Goal: Task Accomplishment & Management: Manage account settings

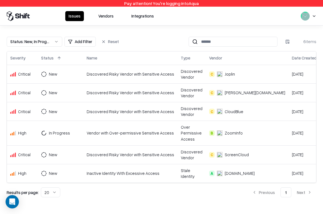
click at [98, 16] on button "Vendors" at bounding box center [106, 16] width 22 height 10
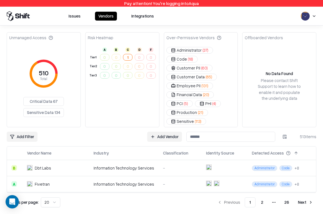
click at [259, 18] on div "Issues Vendors Integrations" at bounding box center [161, 16] width 309 height 10
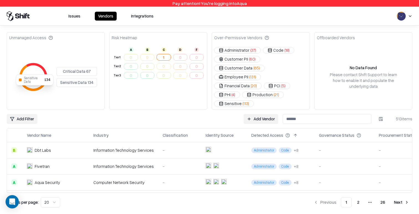
drag, startPoint x: 27, startPoint y: 69, endPoint x: 43, endPoint y: 82, distance: 20.7
click at [43, 82] on icon "510 Total" at bounding box center [33, 77] width 38 height 38
click at [229, 51] on button "Administrator ( 37 )" at bounding box center [237, 50] width 47 height 7
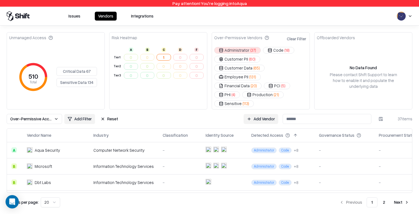
click at [38, 116] on span "Over-Permissive Access: Administrator" at bounding box center [31, 119] width 42 height 6
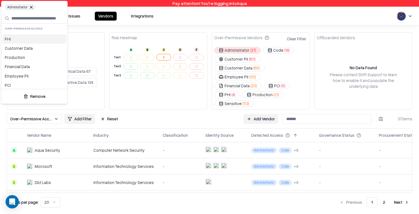
click at [322, 110] on html "Pay attention! You're logging into Aqua Issues Vendors Integrations Unmanaged A…" at bounding box center [209, 107] width 419 height 214
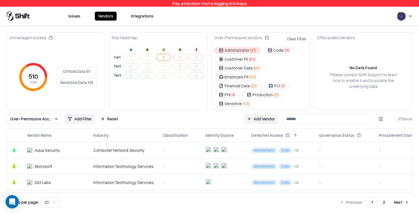
click at [322, 110] on html "Pay attention! You're logging into Aqua Issues Vendors Integrations Unmanaged A…" at bounding box center [209, 107] width 419 height 214
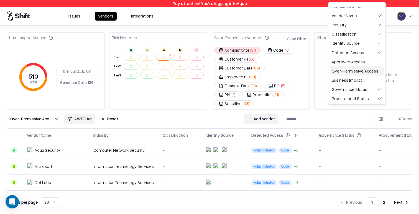
click at [322, 72] on div "Over-Permissive Access" at bounding box center [357, 70] width 55 height 9
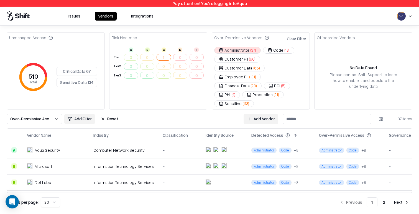
click at [322, 113] on html "Pay attention! You're logging into Aqua Issues Vendors Integrations Unmanaged A…" at bounding box center [209, 107] width 419 height 214
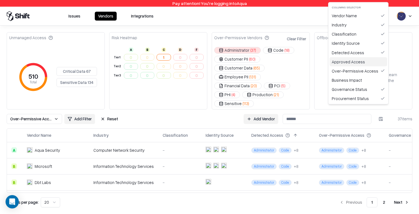
click at [322, 62] on div "Approved Access" at bounding box center [359, 61] width 58 height 9
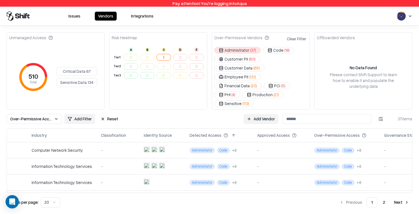
scroll to position [0, 78]
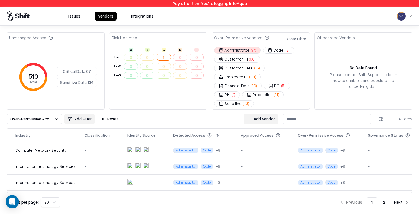
click at [72, 110] on html "Pay attention! You're logging into Aqua Issues Vendors Integrations Unmanaged A…" at bounding box center [209, 107] width 419 height 214
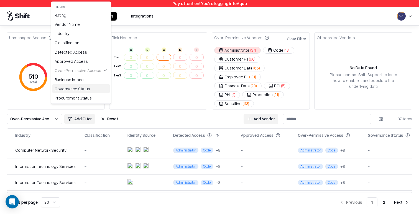
click at [74, 86] on div "Governance Status" at bounding box center [81, 88] width 58 height 9
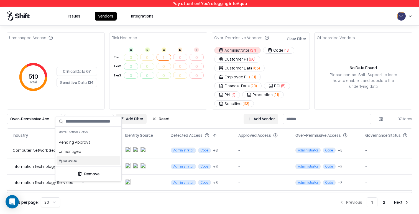
scroll to position [0, 71]
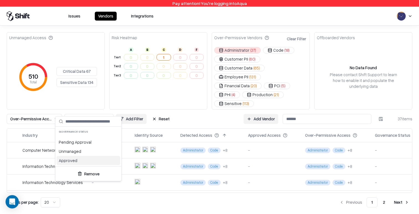
click at [82, 162] on div "Approved" at bounding box center [89, 160] width 64 height 9
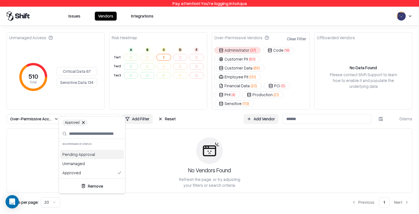
click at [84, 155] on div "Pending Approval" at bounding box center [92, 153] width 64 height 9
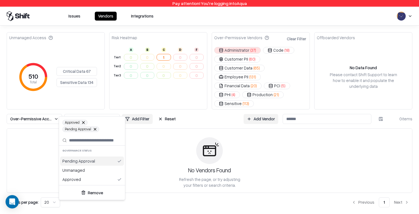
click at [229, 112] on html "Pay attention! You're logging into Aqua Issues Vendors Integrations Unmanaged A…" at bounding box center [209, 107] width 419 height 214
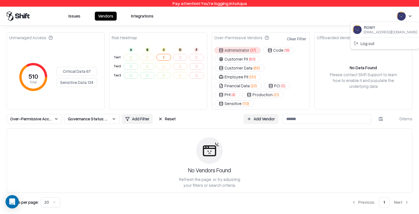
click at [322, 18] on html "Pay attention! You're logging into Aqua Issues Vendors Integrations Unmanaged A…" at bounding box center [209, 107] width 419 height 214
click at [322, 42] on div "Log out" at bounding box center [385, 43] width 67 height 9
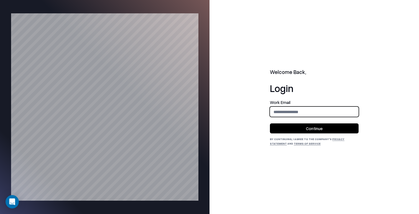
click at [318, 112] on input "email" at bounding box center [314, 111] width 88 height 10
type input "**********"
click at [319, 131] on button "Continue" at bounding box center [314, 128] width 89 height 10
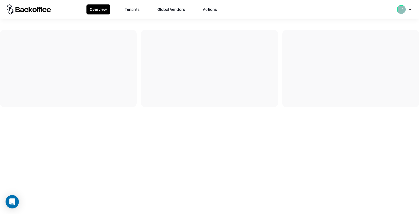
click at [136, 13] on button "Tenants" at bounding box center [132, 9] width 22 height 10
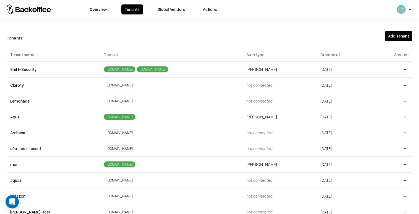
scroll to position [76, 0]
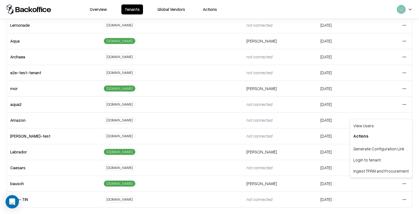
click at [406, 184] on html "Overview Tenants Global Vendors Actions Tenants Add Tenant Tenant name Domain A…" at bounding box center [209, 107] width 419 height 214
click at [386, 162] on div "Login to tenant" at bounding box center [381, 159] width 60 height 11
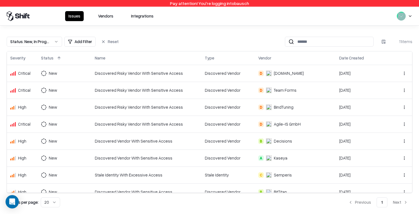
click at [107, 15] on button "Vendors" at bounding box center [106, 16] width 22 height 10
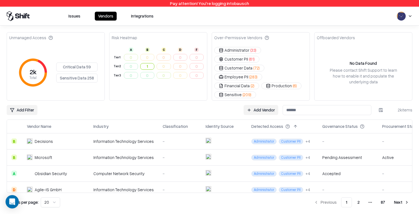
click at [23, 101] on html "Pay attention! You're logging into bausch Issues Vendors Integrations Unmanaged…" at bounding box center [209, 107] width 419 height 214
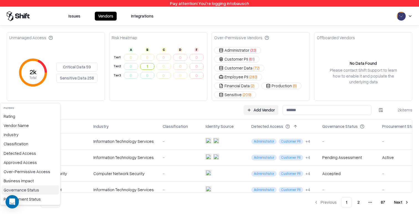
click at [30, 191] on div "Governance Status" at bounding box center [30, 189] width 58 height 9
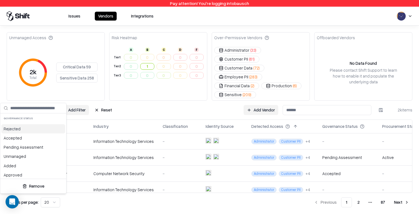
click at [32, 129] on div "Rejected" at bounding box center [33, 128] width 64 height 9
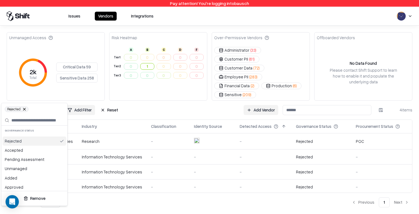
click at [30, 141] on div "Rejected" at bounding box center [34, 140] width 64 height 9
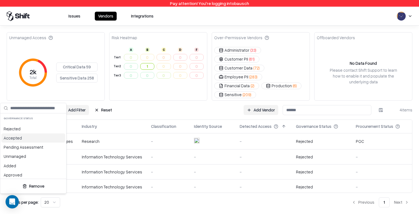
click at [28, 139] on div "Accepted" at bounding box center [33, 137] width 64 height 9
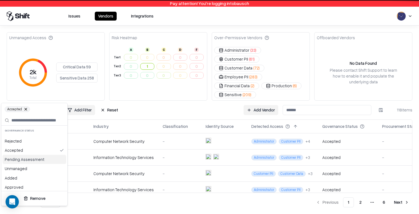
click at [30, 162] on div "Pending Assessment" at bounding box center [34, 158] width 64 height 9
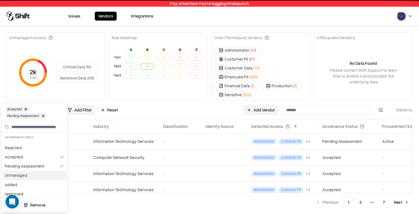
scroll to position [2, 0]
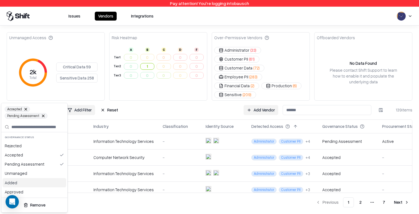
click at [32, 183] on div "Added" at bounding box center [34, 182] width 64 height 9
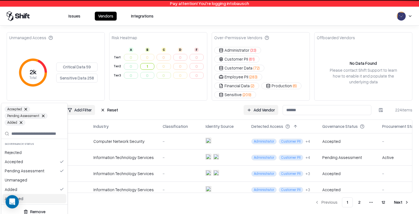
click at [32, 199] on div "Approved" at bounding box center [34, 198] width 64 height 9
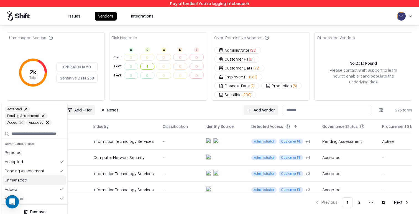
click at [375, 106] on html "Pay attention! You're logging into bausch Issues Vendors Integrations Unmanaged…" at bounding box center [209, 107] width 419 height 214
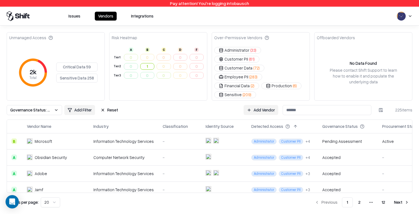
click at [377, 98] on html "Pay attention! You're logging into bausch Issues Vendors Integrations Unmanaged…" at bounding box center [209, 107] width 419 height 214
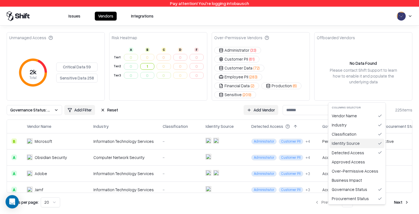
drag, startPoint x: 362, startPoint y: 143, endPoint x: 362, endPoint y: 138, distance: 5.3
click at [362, 143] on div "Identity Source" at bounding box center [357, 142] width 55 height 9
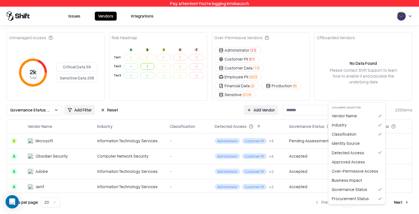
click at [383, 93] on html "Pay attention! You're logging into bausch Issues Vendors Integrations Unmanaged…" at bounding box center [209, 107] width 419 height 214
click at [373, 137] on div "Classification" at bounding box center [357, 133] width 55 height 9
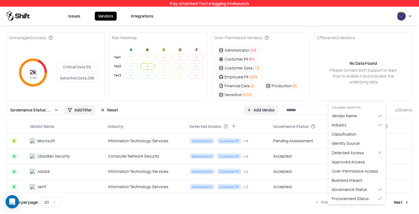
click at [382, 97] on html "Pay attention! You're logging into bausch Issues Vendors Integrations Unmanaged…" at bounding box center [209, 107] width 419 height 214
click at [374, 128] on div "Industry" at bounding box center [357, 124] width 55 height 9
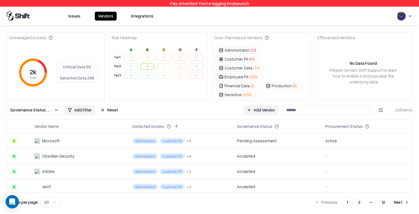
click at [382, 97] on html "Pay attention! You're logging into bausch Issues Vendors Integrations Unmanaged…" at bounding box center [209, 107] width 419 height 214
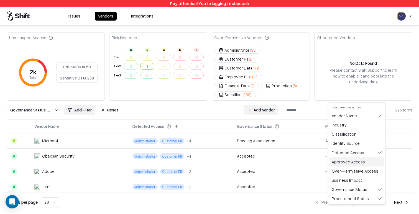
click at [349, 164] on div "Approved Access" at bounding box center [357, 161] width 55 height 9
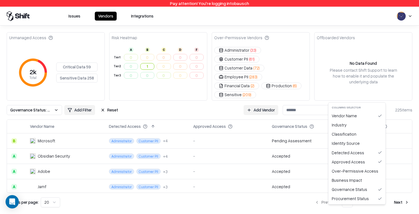
click at [381, 98] on html "Pay attention! You're logging into bausch Issues Vendors Integrations Unmanaged…" at bounding box center [209, 107] width 419 height 214
click at [373, 174] on div "Over-Permissive Access" at bounding box center [357, 170] width 55 height 9
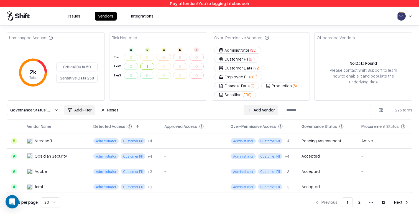
click at [226, 102] on div "Unmanaged Access 2k Total Critical Data 59 Sensitive Data 258 Risk Heatmap A B …" at bounding box center [210, 119] width 406 height 175
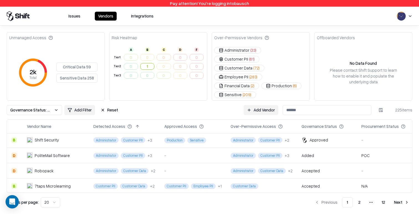
scroll to position [106, 0]
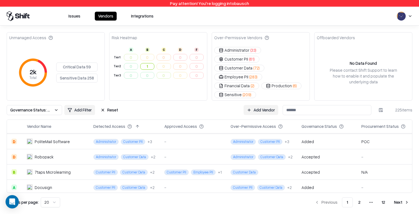
click at [208, 123] on button at bounding box center [209, 126] width 7 height 7
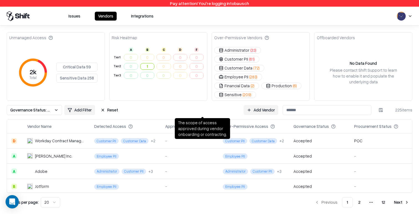
click at [210, 123] on button at bounding box center [210, 126] width 7 height 7
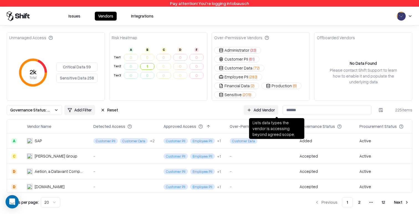
click at [285, 123] on button at bounding box center [287, 126] width 7 height 7
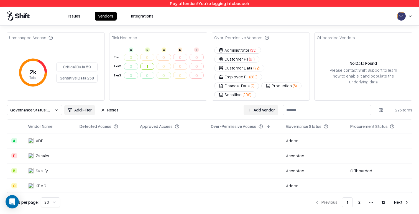
click at [267, 123] on button at bounding box center [268, 126] width 7 height 7
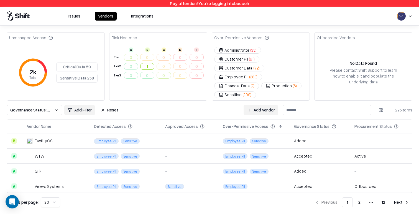
scroll to position [229, 0]
click at [186, 178] on td "Sensitive" at bounding box center [189, 185] width 57 height 15
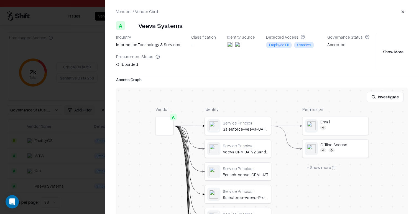
scroll to position [0, 0]
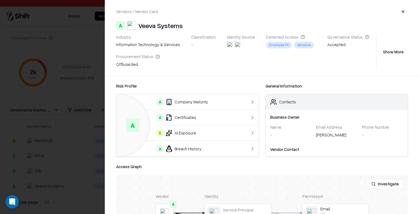
click at [263, 103] on div "Risk Profile A A Company Maturity A Certificates B AI Exposure A Breach History…" at bounding box center [262, 120] width 292 height 74
drag, startPoint x: 140, startPoint y: 26, endPoint x: 198, endPoint y: 26, distance: 58.0
click at [198, 26] on div "A Veeva Systems" at bounding box center [262, 25] width 292 height 9
click at [131, 67] on div "Offboarded" at bounding box center [138, 65] width 44 height 8
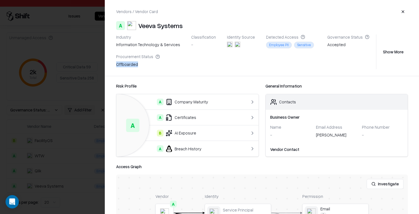
click at [131, 67] on div "Offboarded" at bounding box center [138, 65] width 44 height 8
click at [391, 54] on button "Show More" at bounding box center [393, 52] width 29 height 10
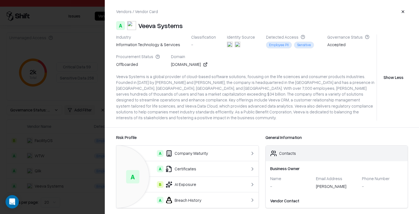
click at [226, 76] on div "Veeva Systems is a global provider of cloud-based software solutions, focusing …" at bounding box center [245, 96] width 258 height 47
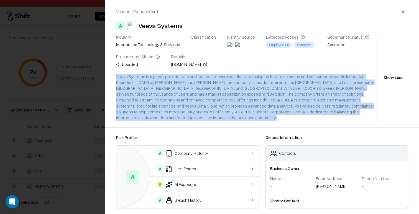
click at [226, 76] on div "Veeva Systems is a global provider of cloud-based software solutions, focusing …" at bounding box center [245, 96] width 258 height 47
click at [226, 100] on div "Veeva Systems is a global provider of cloud-based software solutions, focusing …" at bounding box center [245, 96] width 258 height 47
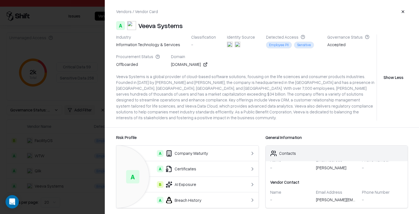
scroll to position [20, 0]
click at [330, 195] on div "Carolyn.Ashby@Veeva.com" at bounding box center [337, 199] width 42 height 8
click at [337, 201] on div "Business Owner Name - Email Address Avneesh Agarwal Phone Number - Vendor Conta…" at bounding box center [337, 184] width 142 height 47
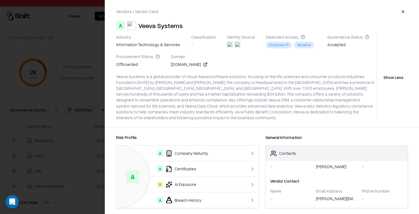
scroll to position [0, 0]
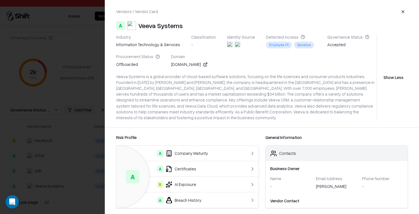
click at [97, 140] on div at bounding box center [209, 107] width 419 height 214
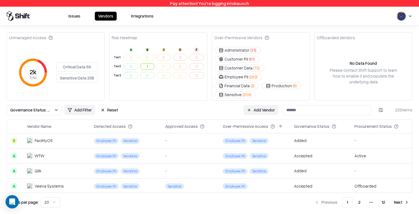
click at [110, 105] on button "Reset" at bounding box center [109, 110] width 24 height 10
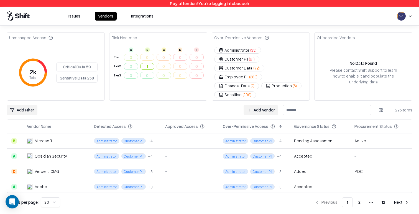
click at [26, 95] on html "Pay attention! You're logging into bausch Issues Vendors Integrations Unmanaged…" at bounding box center [209, 107] width 419 height 214
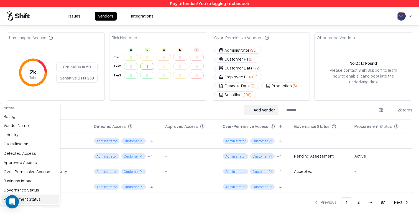
click at [29, 199] on div "Procurement Status" at bounding box center [30, 198] width 58 height 9
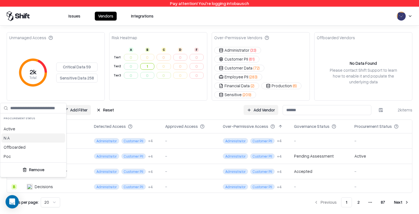
click at [29, 140] on div "N A" at bounding box center [33, 137] width 64 height 9
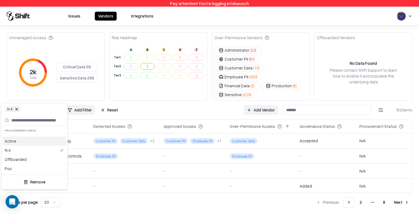
click at [17, 107] on button at bounding box center [16, 108] width 3 height 3
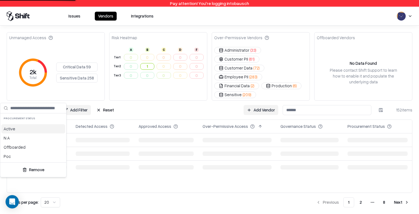
click at [17, 130] on div "Active" at bounding box center [33, 128] width 64 height 9
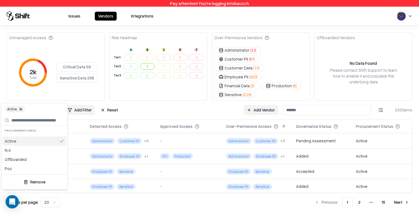
click at [22, 141] on div "Active" at bounding box center [34, 140] width 64 height 9
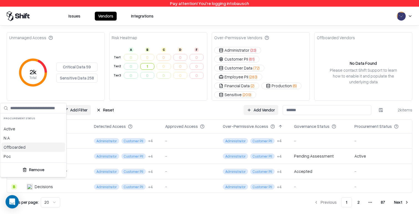
click at [28, 146] on div "Offboarded" at bounding box center [33, 146] width 64 height 9
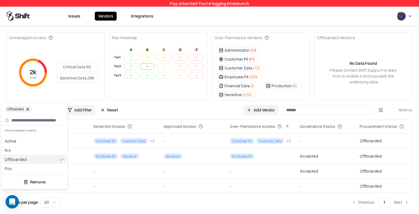
click at [32, 157] on div "Offboarded" at bounding box center [34, 158] width 64 height 9
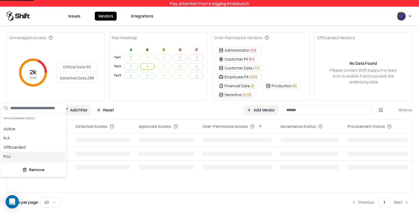
click at [32, 156] on div "Poc" at bounding box center [33, 155] width 64 height 9
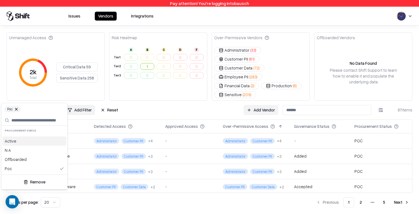
click at [172, 96] on html "Pay attention! You're logging into bausch Issues Vendors Integrations Unmanaged…" at bounding box center [209, 107] width 419 height 214
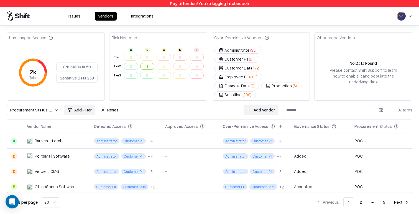
click at [363, 133] on td "POC" at bounding box center [381, 140] width 62 height 15
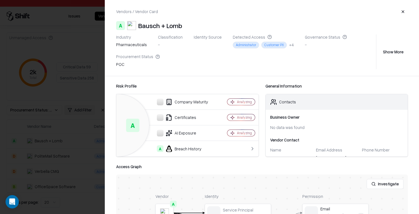
click at [56, 158] on div at bounding box center [209, 107] width 419 height 214
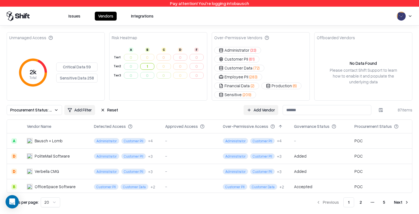
click at [116, 105] on button "Reset" at bounding box center [109, 110] width 24 height 10
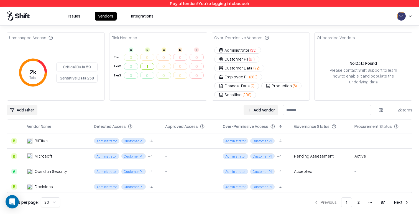
click at [389, 148] on td "Active" at bounding box center [381, 155] width 62 height 15
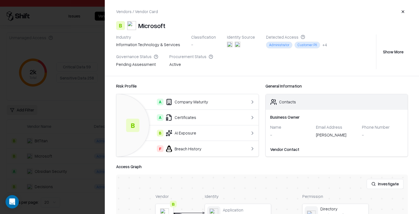
click at [59, 83] on div at bounding box center [209, 107] width 419 height 214
click at [72, 101] on div at bounding box center [209, 107] width 419 height 214
click at [75, 128] on div at bounding box center [209, 107] width 419 height 214
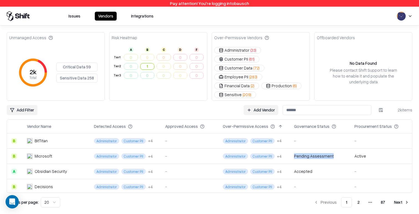
drag, startPoint x: 298, startPoint y: 145, endPoint x: 295, endPoint y: 143, distance: 3.2
click at [295, 148] on td "Pending Assessment" at bounding box center [320, 155] width 60 height 15
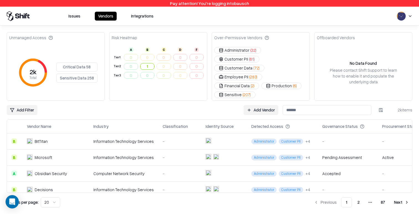
click at [388, 123] on div "Procurement Status" at bounding box center [400, 126] width 37 height 6
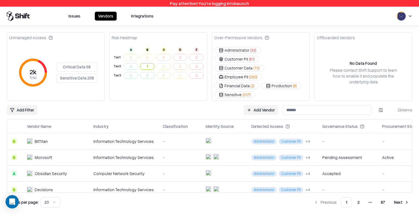
click at [203, 103] on div "Unmanaged Access 2k Total Critical Data 58 Sensitive Data 258 Risk Heatmap A B …" at bounding box center [210, 119] width 406 height 175
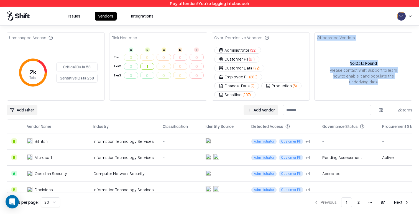
drag, startPoint x: 318, startPoint y: 37, endPoint x: 393, endPoint y: 88, distance: 90.9
click at [393, 88] on div "Unmanaged Access 2k Total Critical Data 58 Sensitive Data 258 Risk Heatmap A B …" at bounding box center [210, 119] width 406 height 175
drag, startPoint x: 314, startPoint y: 34, endPoint x: 365, endPoint y: 78, distance: 67.6
click at [365, 79] on div "Unmanaged Access 2k Total Critical Data 58 Sensitive Data 258 Risk Heatmap A B …" at bounding box center [210, 66] width 406 height 68
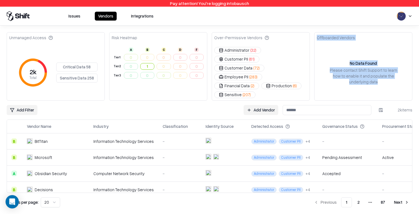
click at [365, 78] on div "No Data Found Please contact Shift Support to learn how to enable it and popula…" at bounding box center [364, 72] width 98 height 55
drag, startPoint x: 317, startPoint y: 39, endPoint x: 379, endPoint y: 85, distance: 77.3
click at [379, 86] on div "Offboarded Vendors No Data Found Please contact Shift Support to learn how to e…" at bounding box center [363, 66] width 98 height 68
click at [379, 85] on div "No Data Found Please contact Shift Support to learn how to enable it and popula…" at bounding box center [364, 72] width 98 height 55
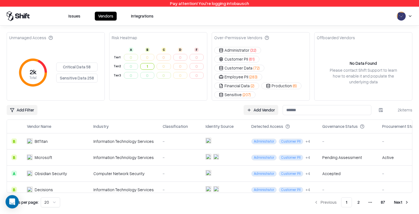
click at [362, 60] on div "No Data Found Please contact Shift Support to learn how to enable it and popula…" at bounding box center [363, 72] width 93 height 25
click at [366, 70] on div "Please contact Shift Support to learn how to enable it and populate the underly…" at bounding box center [363, 75] width 71 height 17
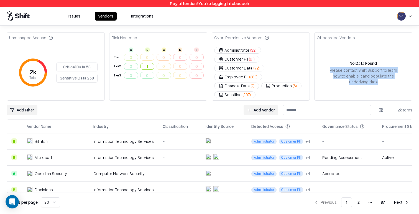
click at [366, 70] on div "Please contact Shift Support to learn how to enable it and populate the underly…" at bounding box center [363, 75] width 71 height 17
click at [362, 50] on div "No Data Found Please contact Shift Support to learn how to enable it and popula…" at bounding box center [364, 72] width 98 height 55
click at [327, 36] on div "Offboarded Vendors" at bounding box center [336, 38] width 38 height 6
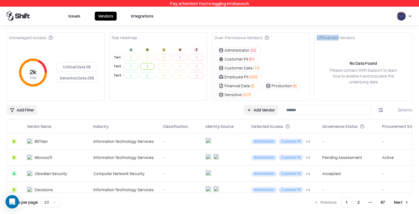
click at [327, 36] on div "Offboarded Vendors" at bounding box center [336, 38] width 38 height 6
copy div "Offboarded Vendors"
click at [334, 80] on div "No Data Found Please contact Shift Support to learn how to enable it and popula…" at bounding box center [364, 72] width 98 height 55
drag, startPoint x: 342, startPoint y: 56, endPoint x: 387, endPoint y: 66, distance: 46.8
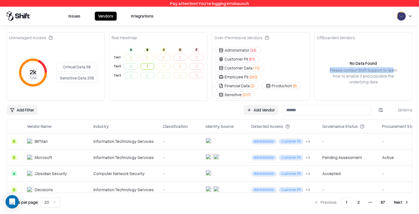
click at [387, 66] on div "No Data Found Please contact Shift Support to learn how to enable it and popula…" at bounding box center [363, 72] width 93 height 25
click at [379, 70] on div "Please contact Shift Support to learn how to enable it and populate the underly…" at bounding box center [363, 75] width 71 height 17
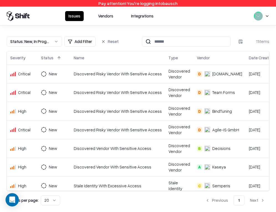
click at [102, 16] on button "Vendors" at bounding box center [106, 16] width 22 height 10
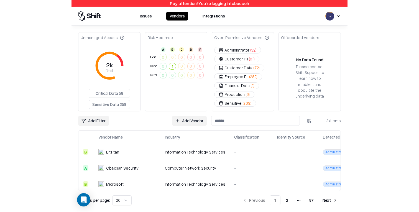
scroll to position [0, 161]
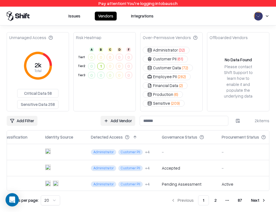
click at [173, 139] on div "Governance Status" at bounding box center [179, 137] width 35 height 6
copy div "Governance Status"
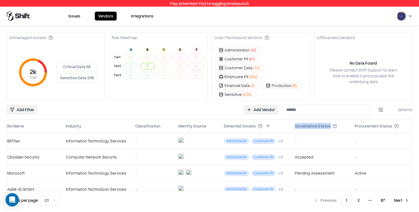
scroll to position [0, 17]
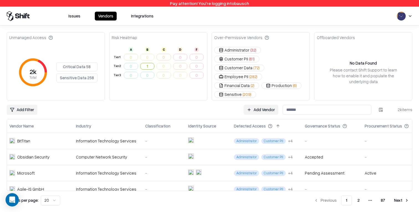
click at [306, 105] on input at bounding box center [327, 110] width 89 height 10
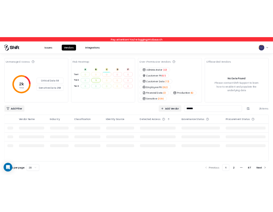
scroll to position [0, 0]
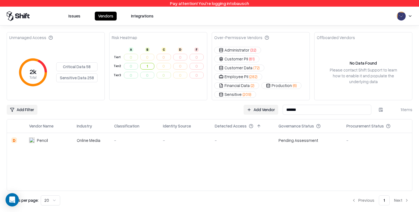
type input "******"
click at [188, 138] on div "-" at bounding box center [184, 141] width 43 height 6
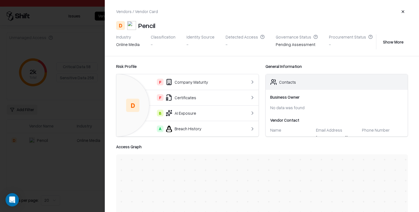
click at [147, 26] on div "Pencil" at bounding box center [146, 25] width 17 height 9
click at [395, 40] on button "Show More" at bounding box center [393, 42] width 29 height 10
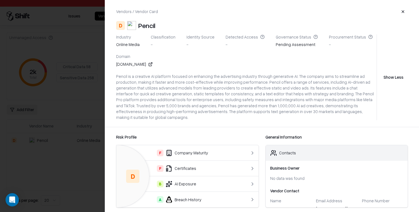
click at [118, 64] on div "[DOMAIN_NAME]" at bounding box center [134, 64] width 37 height 6
copy div "[DOMAIN_NAME]"
click at [64, 95] on div at bounding box center [209, 106] width 419 height 212
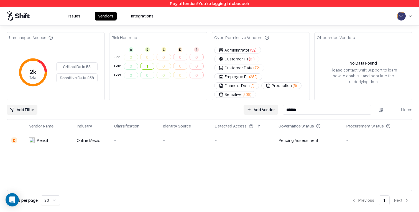
click at [267, 105] on link "Add Vendor" at bounding box center [261, 110] width 35 height 10
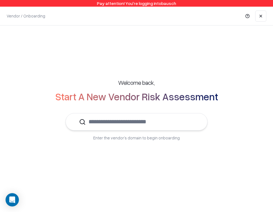
click at [258, 15] on link at bounding box center [260, 16] width 11 height 11
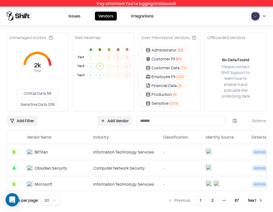
click at [186, 121] on input at bounding box center [180, 121] width 89 height 10
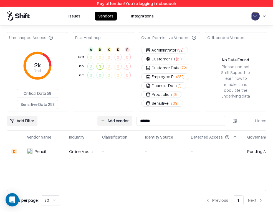
type input "******"
click at [99, 153] on td "-" at bounding box center [119, 151] width 43 height 15
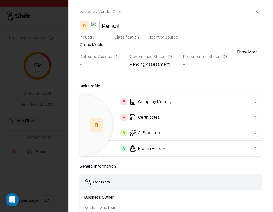
click at [114, 25] on div "Pencil" at bounding box center [110, 25] width 17 height 9
copy div "Pencil"
click at [251, 54] on button "Show More" at bounding box center [246, 52] width 29 height 10
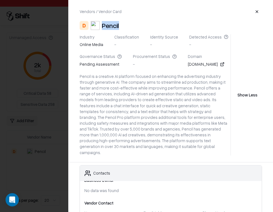
scroll to position [11, 0]
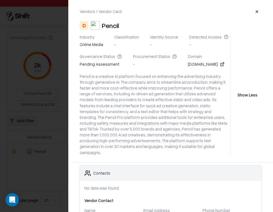
click at [92, 67] on div "Pending Assessment" at bounding box center [101, 65] width 42 height 8
copy div "Pending Assessment"
click at [54, 149] on div at bounding box center [136, 106] width 273 height 212
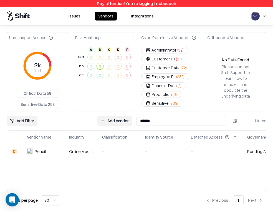
click at [166, 155] on td "-" at bounding box center [164, 151] width 46 height 15
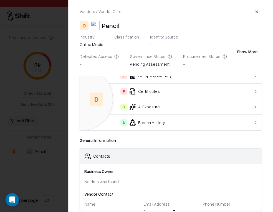
scroll to position [0, 0]
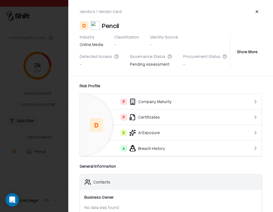
click at [247, 52] on button "Show More" at bounding box center [246, 52] width 29 height 10
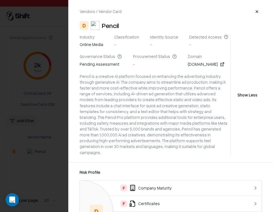
click at [167, 100] on div "Pencil is a creative AI platform focused on enhancing the advertising industry …" at bounding box center [154, 114] width 149 height 82
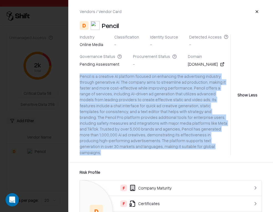
click at [167, 100] on div "Pencil is a creative AI platform focused on enhancing the advertising industry …" at bounding box center [154, 114] width 149 height 82
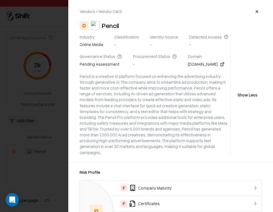
click at [183, 108] on div "Pencil is a creative AI platform focused on enhancing the advertising industry …" at bounding box center [154, 114] width 149 height 82
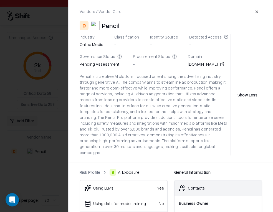
click at [90, 169] on link "Risk Profile" at bounding box center [90, 172] width 21 height 6
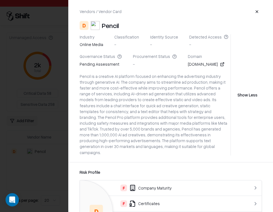
click at [44, 164] on div at bounding box center [136, 106] width 273 height 212
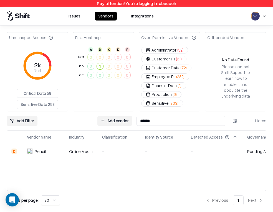
click at [57, 153] on div "Pencil" at bounding box center [43, 152] width 33 height 6
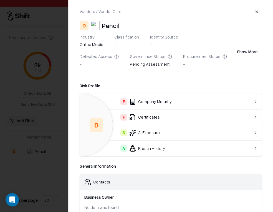
click at [240, 55] on button "Show More" at bounding box center [246, 52] width 29 height 10
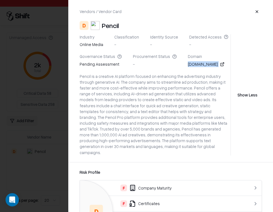
drag, startPoint x: 182, startPoint y: 64, endPoint x: 209, endPoint y: 64, distance: 27.7
click at [209, 64] on div "Industry online media Classification - Identity Source - Detected Access - Gove…" at bounding box center [154, 51] width 149 height 35
copy div "[DOMAIN_NAME]"
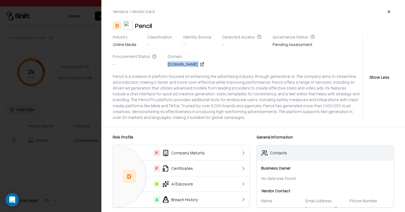
click at [168, 65] on div "[DOMAIN_NAME]" at bounding box center [186, 64] width 37 height 6
click at [50, 106] on div at bounding box center [202, 106] width 405 height 212
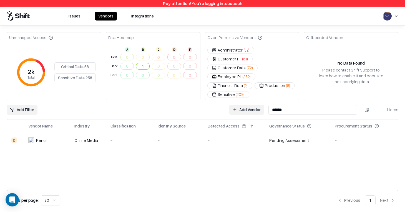
click at [239, 110] on link "Add Vendor" at bounding box center [246, 110] width 35 height 10
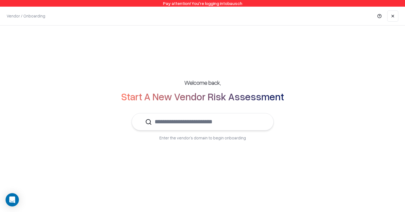
click at [165, 117] on input "text" at bounding box center [206, 121] width 108 height 17
paste input "**********"
type input "**********"
click at [392, 16] on link at bounding box center [392, 16] width 11 height 11
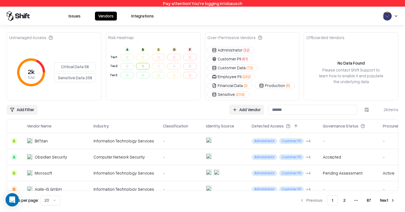
click at [124, 158] on div "Computer Network Security" at bounding box center [123, 157] width 60 height 6
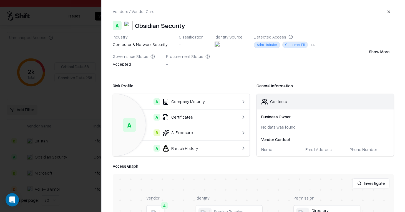
click at [71, 153] on div at bounding box center [202, 106] width 405 height 212
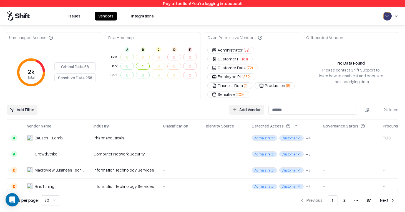
scroll to position [133, 0]
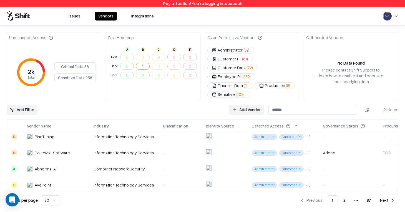
click at [91, 152] on td "Information Technology Services" at bounding box center [123, 153] width 69 height 16
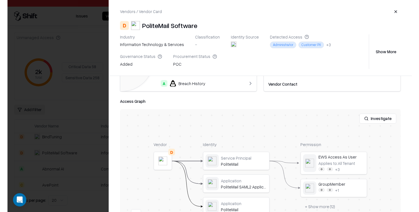
scroll to position [0, 0]
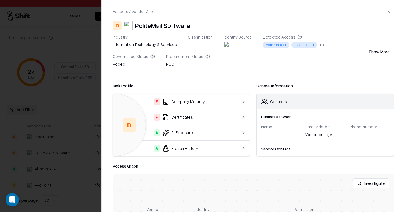
click at [385, 51] on button "Show More" at bounding box center [378, 52] width 29 height 10
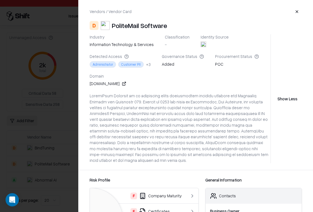
click at [22, 98] on div at bounding box center [156, 106] width 313 height 212
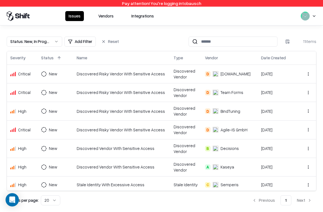
click at [103, 16] on button "Vendors" at bounding box center [106, 16] width 22 height 10
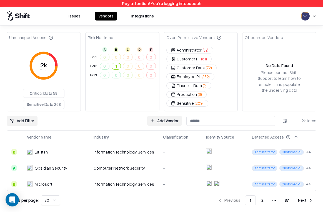
click at [158, 158] on td "-" at bounding box center [179, 152] width 43 height 16
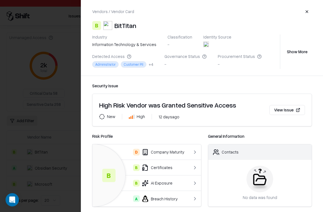
click at [57, 129] on div at bounding box center [161, 106] width 323 height 212
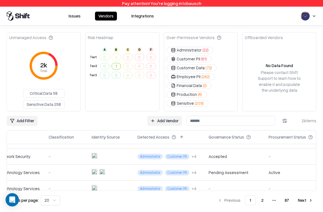
scroll to position [0, 114]
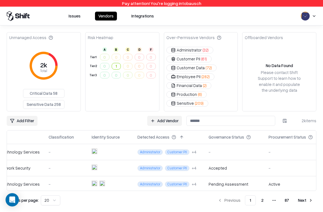
click at [132, 119] on div "Add Filter Add Vendor 2k items" at bounding box center [161, 121] width 309 height 10
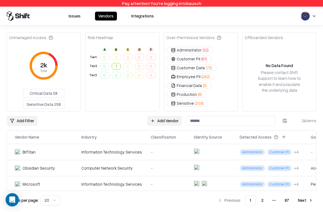
scroll to position [0, 11]
click at [131, 121] on div "Add Filter Add Vendor 2k items" at bounding box center [161, 121] width 309 height 10
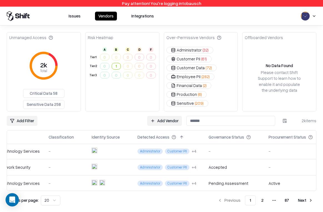
scroll to position [0, 114]
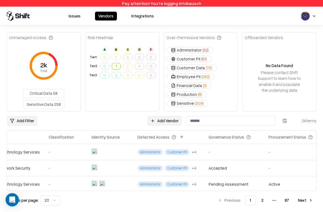
click at [84, 123] on div "Add Filter Add Vendor 2k items" at bounding box center [161, 121] width 309 height 10
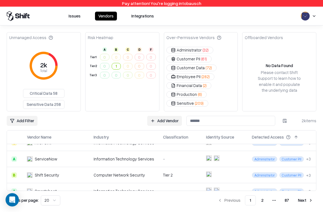
scroll to position [198, 0]
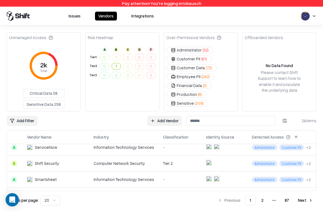
click at [3, 91] on div "Unmanaged Access 2k Total Critical Data 58 Sensitive Data 258 Risk Heatmap A B …" at bounding box center [161, 119] width 323 height 187
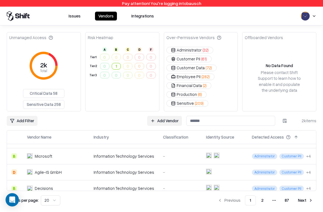
scroll to position [0, 0]
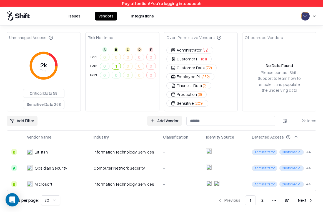
click at [130, 125] on div "Add Filter Add Vendor 2k items" at bounding box center [161, 121] width 309 height 10
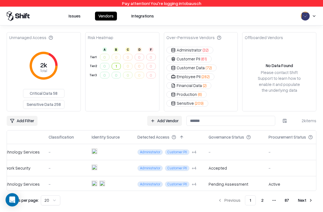
click at [220, 165] on div "Accepted" at bounding box center [233, 168] width 51 height 6
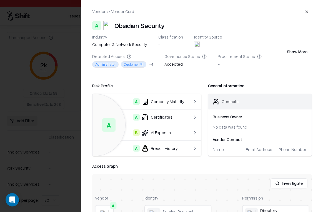
click at [75, 154] on div at bounding box center [161, 106] width 323 height 212
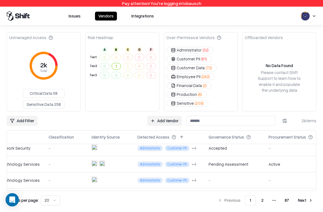
scroll to position [23, 114]
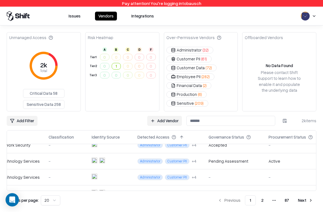
click at [20, 120] on html "Pay attention! You're logging into bausch Issues Vendors Integrations Unmanaged…" at bounding box center [161, 106] width 323 height 212
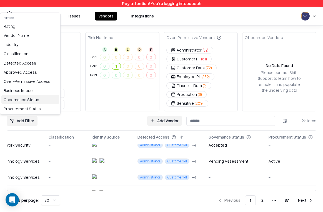
click at [26, 97] on div "Governance Status" at bounding box center [30, 99] width 58 height 9
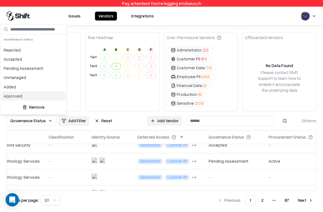
scroll to position [0, 42]
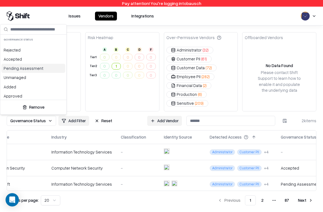
click at [130, 119] on html "Pay attention! You're logging into bausch Issues Vendors Integrations Unmanaged…" at bounding box center [161, 106] width 323 height 212
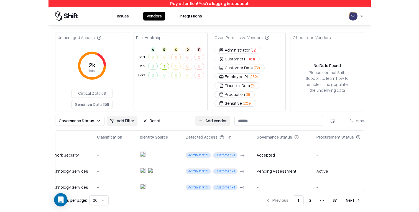
scroll to position [14, 114]
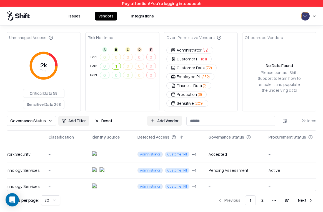
click at [247, 171] on div "Pending Assessment" at bounding box center [233, 171] width 51 height 6
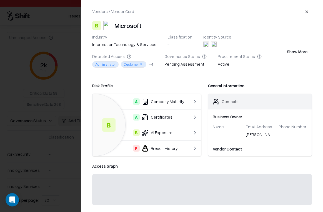
click at [53, 165] on div at bounding box center [161, 106] width 323 height 212
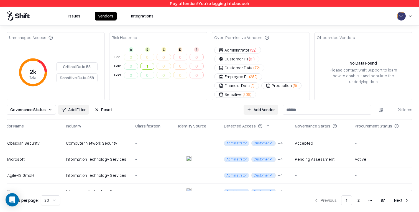
scroll to position [14, 17]
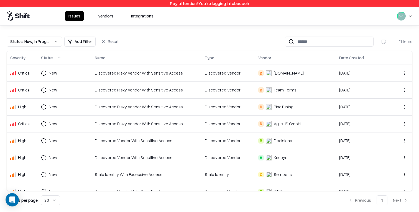
click at [99, 17] on button "Vendors" at bounding box center [106, 16] width 22 height 10
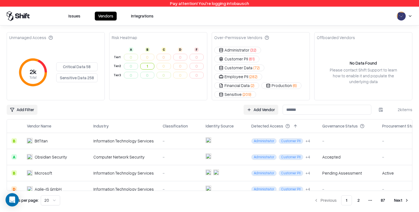
click at [40, 21] on div "Issues Vendors Integrations" at bounding box center [82, 16] width 150 height 10
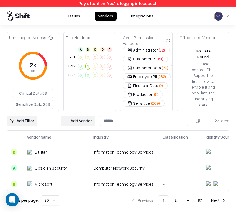
click at [110, 23] on div "Issues Vendors Integrations" at bounding box center [118, 16] width 236 height 19
click at [71, 16] on button "Issues" at bounding box center [74, 16] width 19 height 9
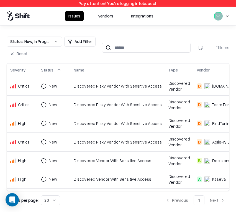
click at [12, 57] on button "Reset" at bounding box center [19, 54] width 24 height 10
